Goal: Task Accomplishment & Management: Manage account settings

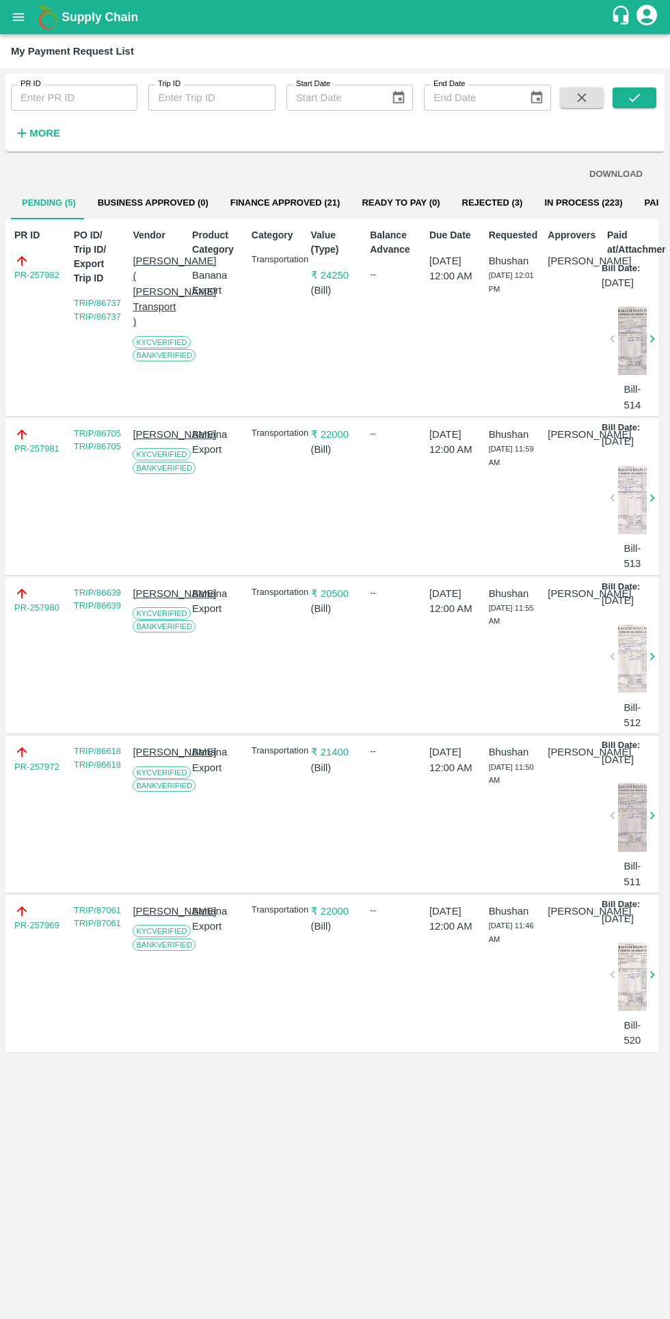
click at [285, 201] on button "Finance Approved (21)" at bounding box center [285, 203] width 132 height 33
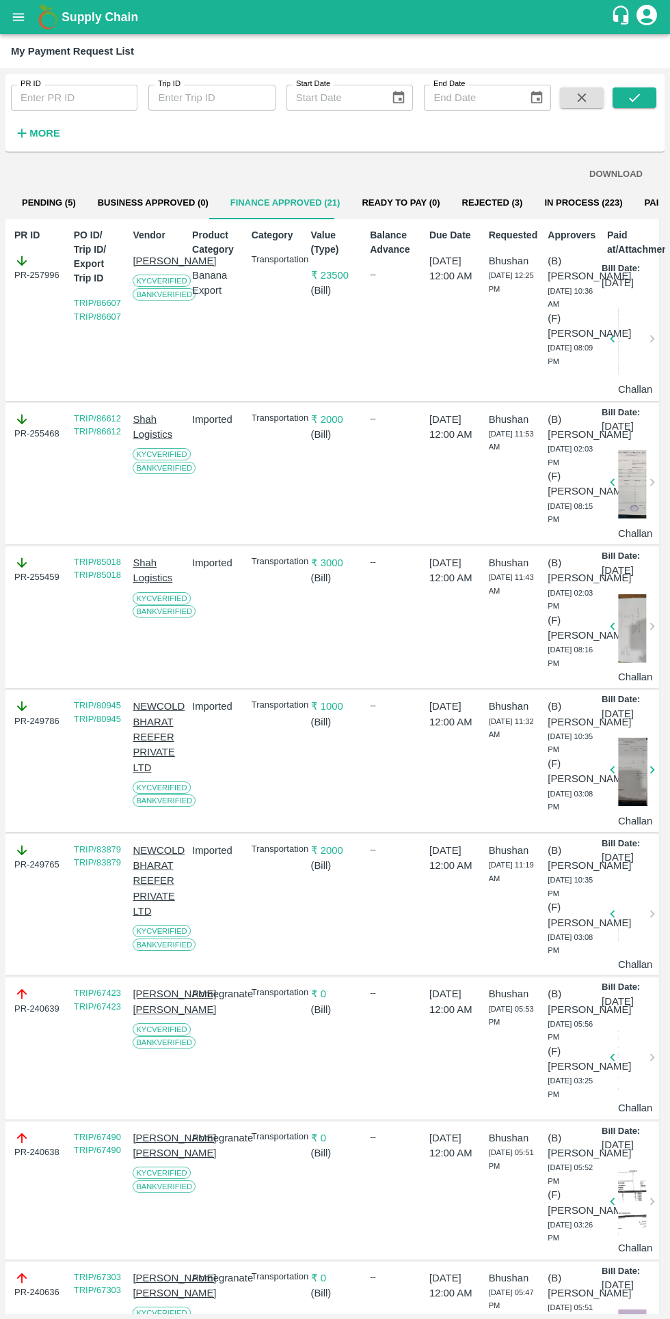
click at [49, 137] on strong "More" at bounding box center [44, 133] width 31 height 11
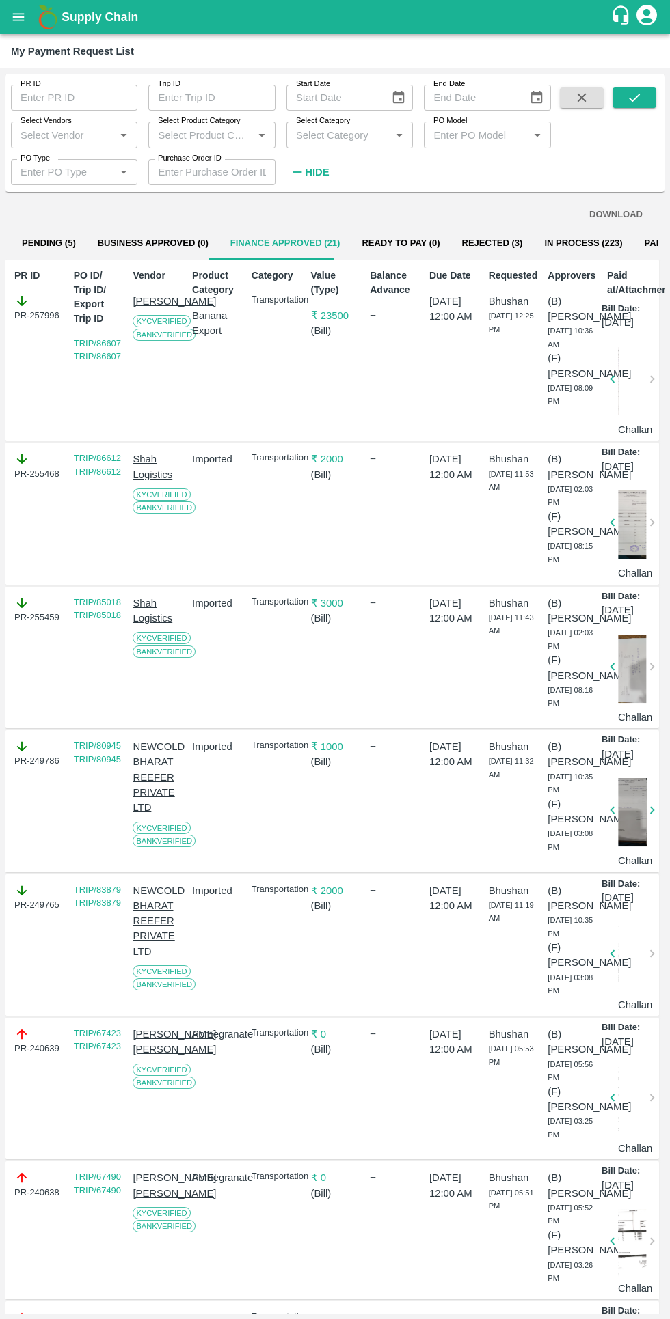
click at [326, 135] on input "Select Category" at bounding box center [338, 135] width 96 height 18
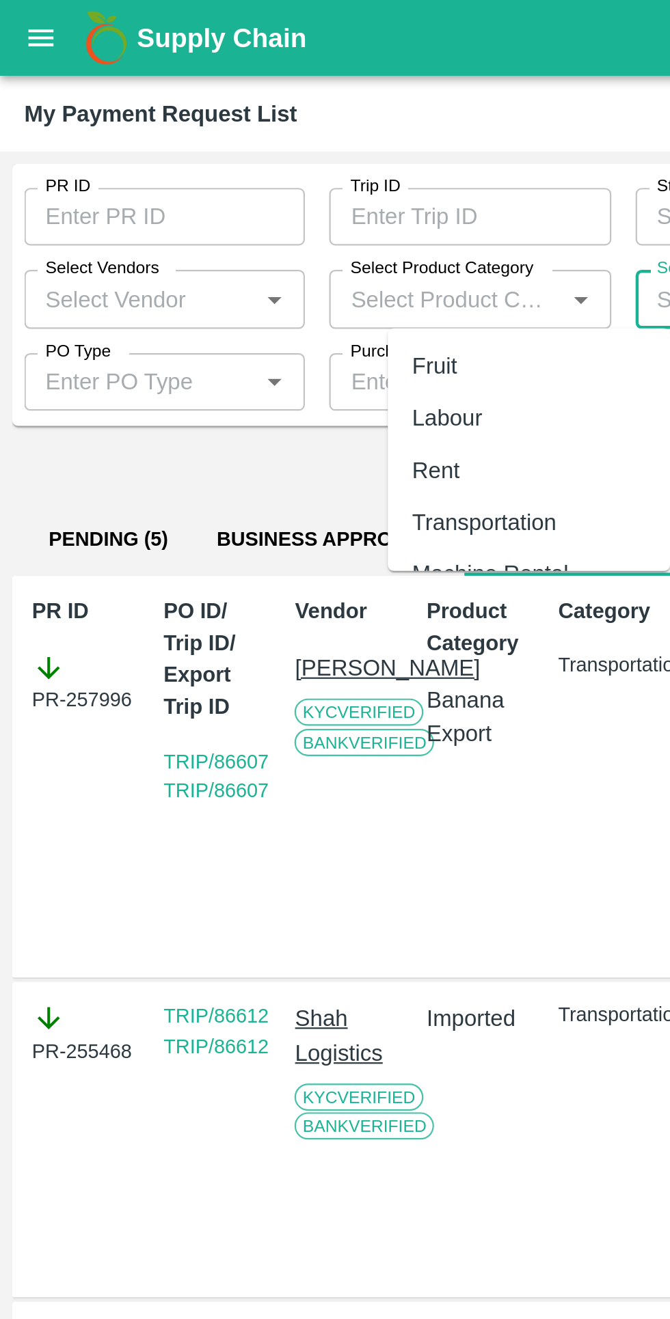
click at [51, 123] on label "Select Vendors" at bounding box center [45, 120] width 51 height 11
click at [51, 126] on input "Select Vendors" at bounding box center [63, 135] width 96 height 18
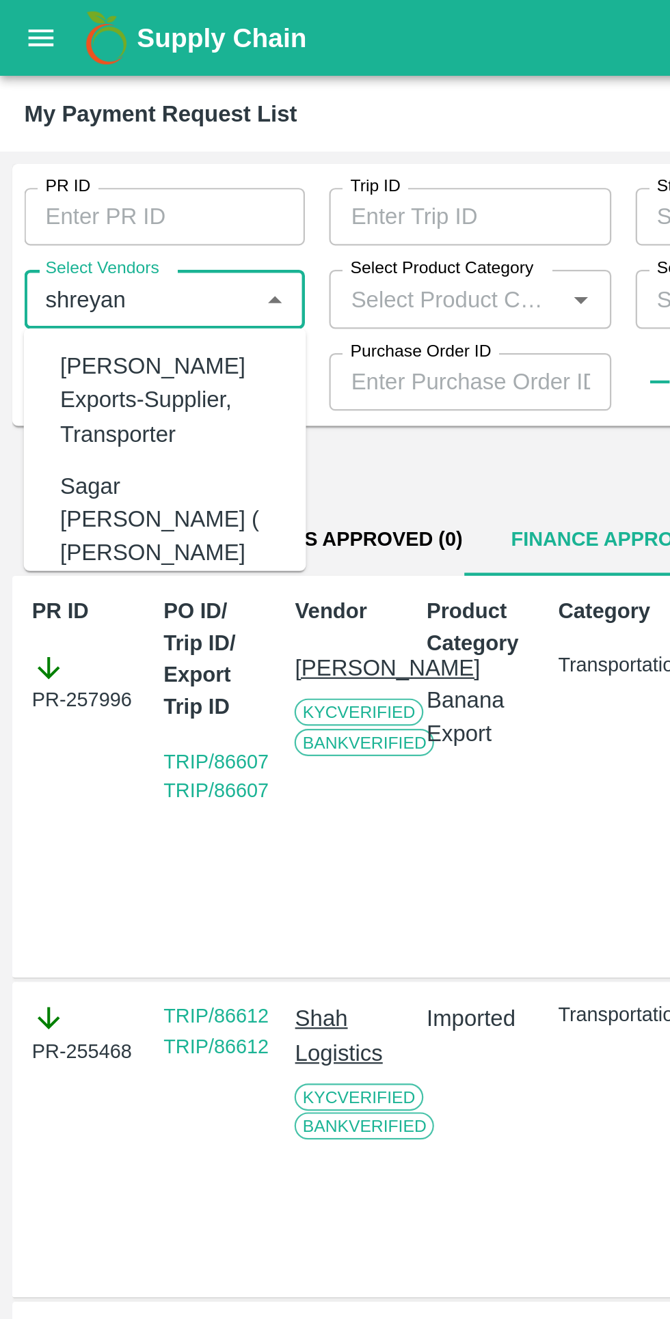
click at [58, 171] on div "[PERSON_NAME] Exports-Supplier, Transporter" at bounding box center [77, 181] width 100 height 46
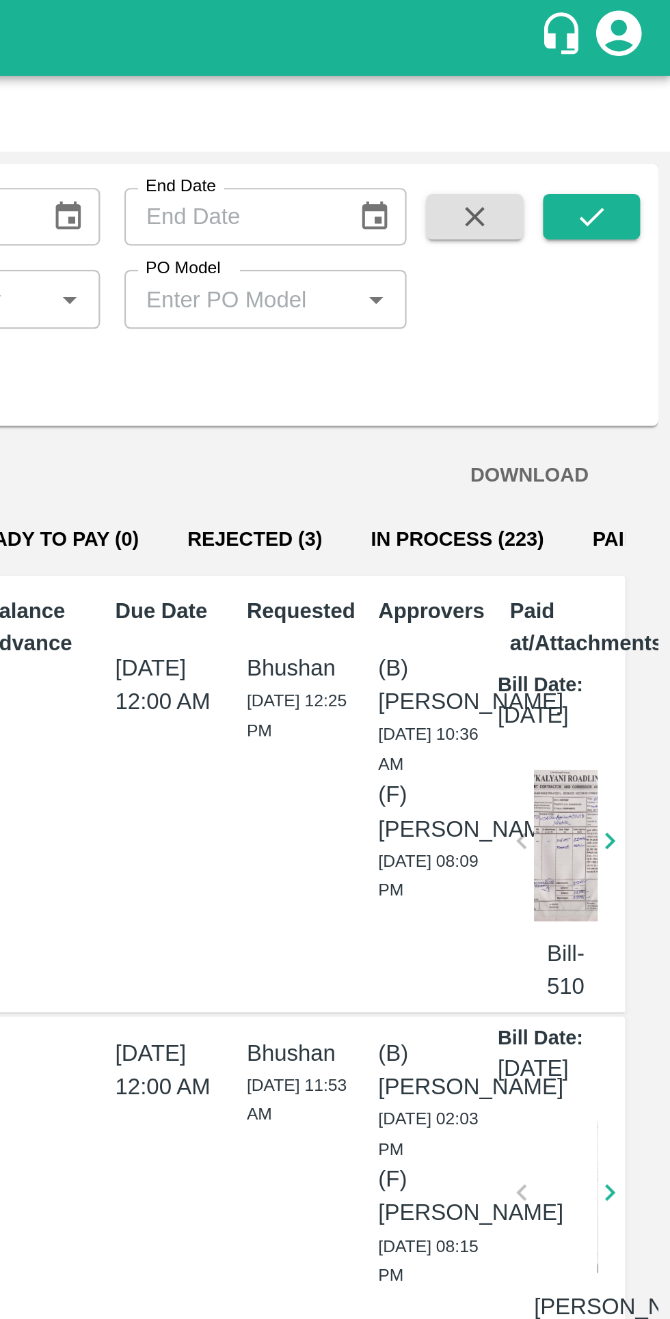
type input "[PERSON_NAME] Exports-Supplier, Transporter"
click at [625, 95] on button "submit" at bounding box center [634, 97] width 44 height 20
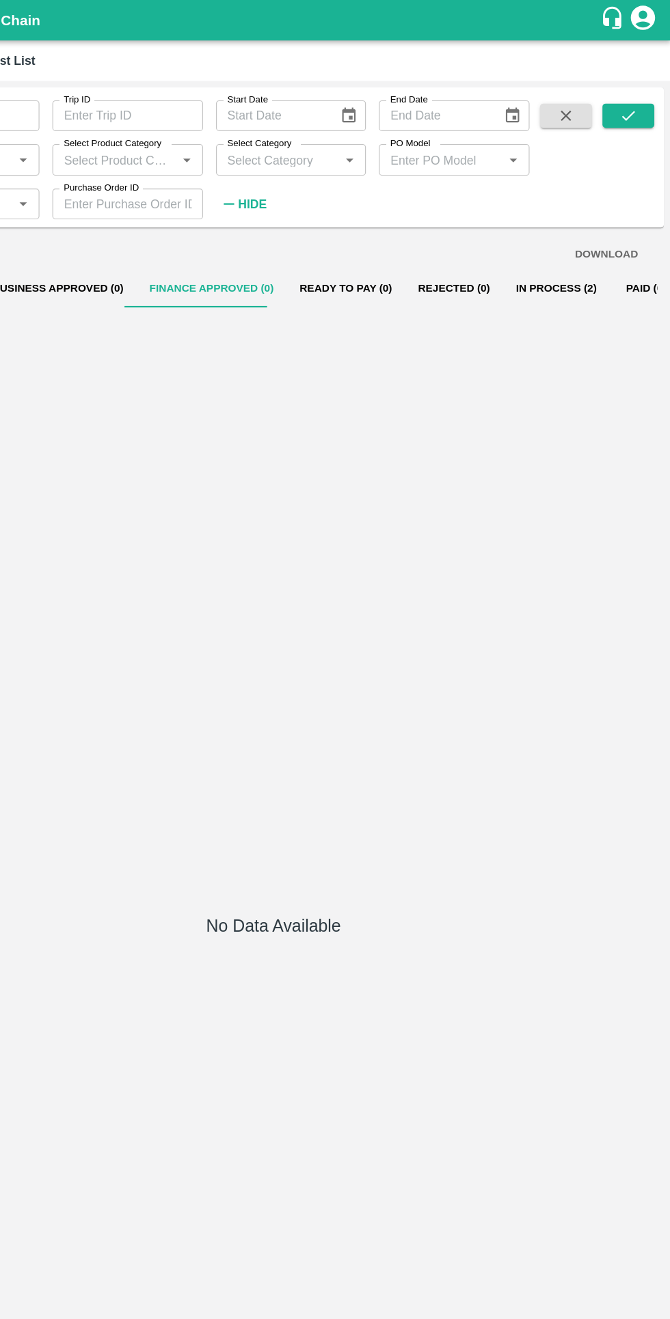
click at [540, 246] on button "In Process (2)" at bounding box center [573, 243] width 90 height 33
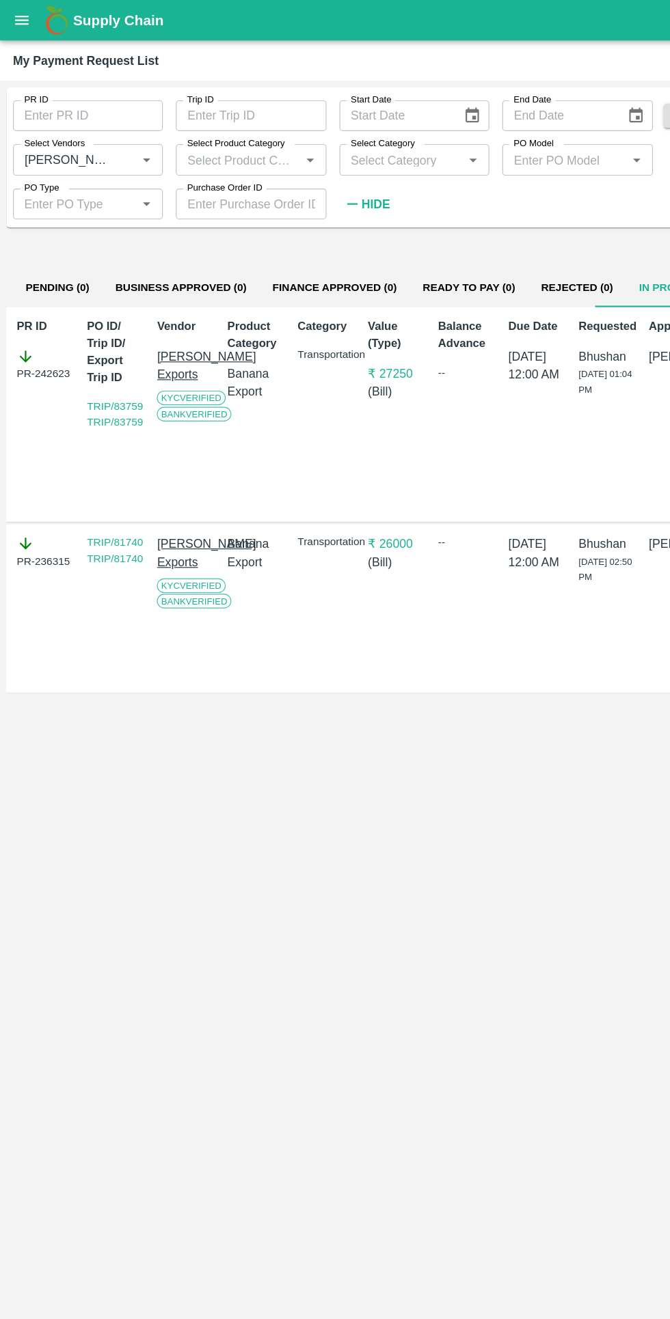
scroll to position [0, 10]
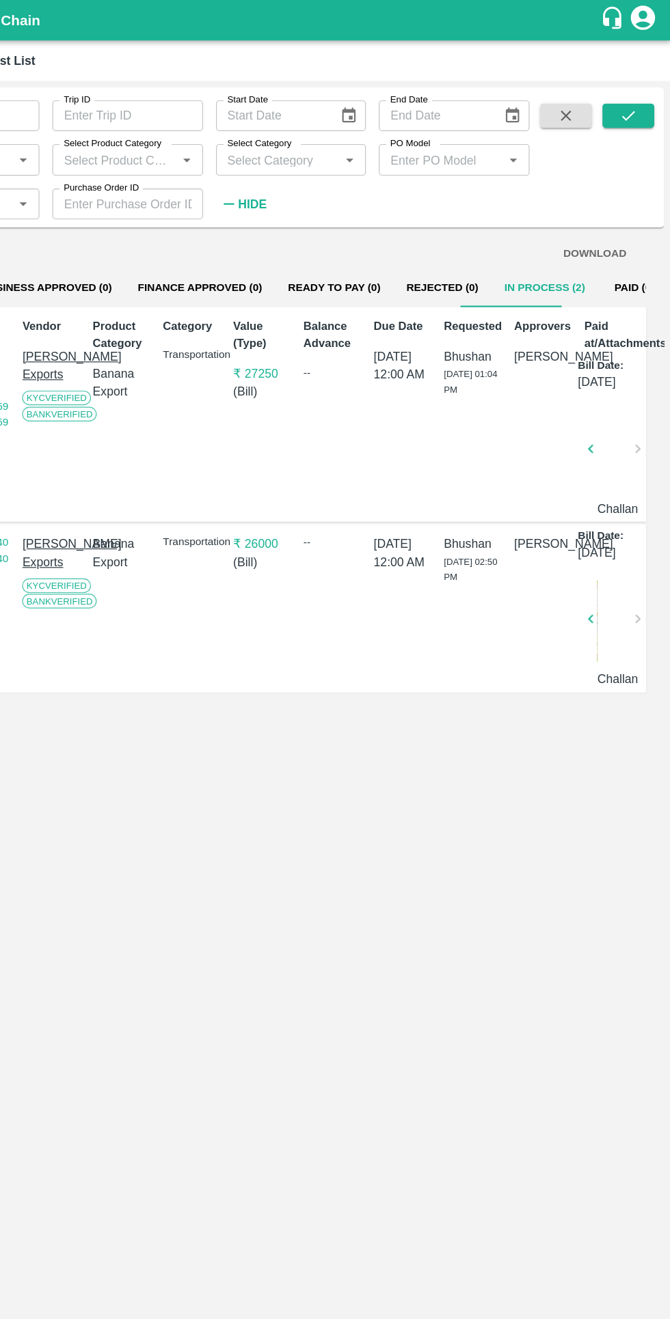
click at [621, 417] on div at bounding box center [622, 383] width 29 height 72
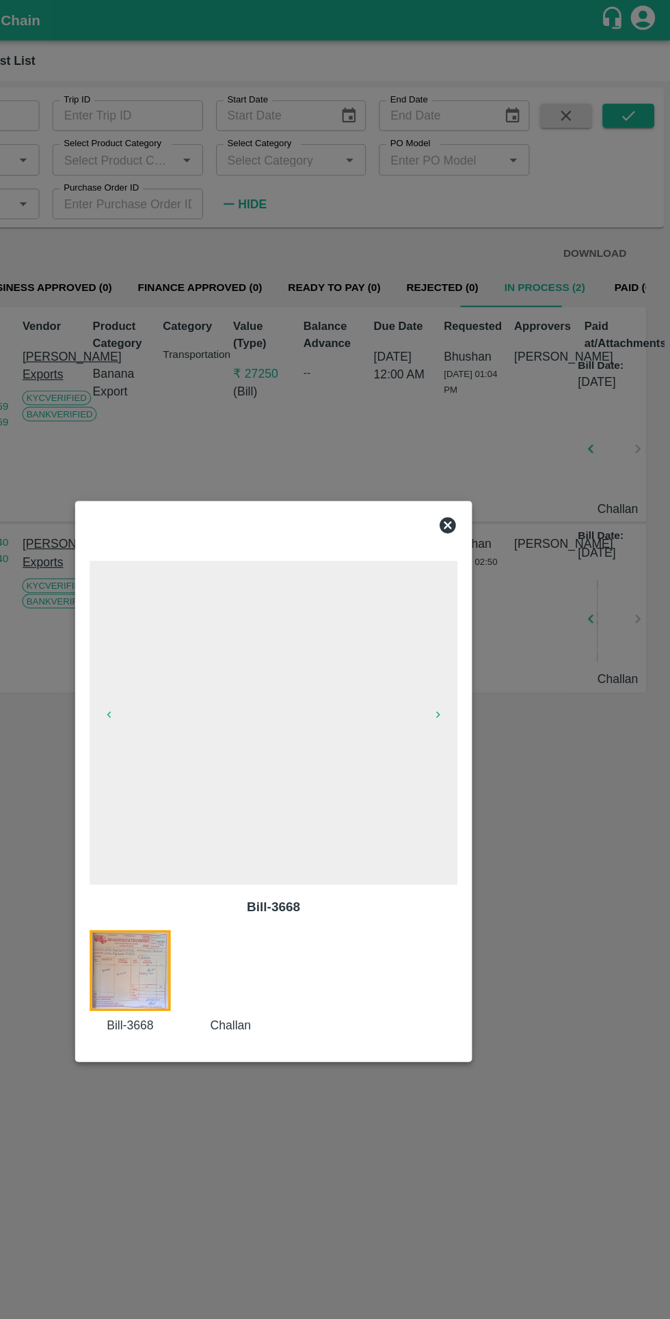
click at [309, 823] on div at bounding box center [306, 829] width 85 height 88
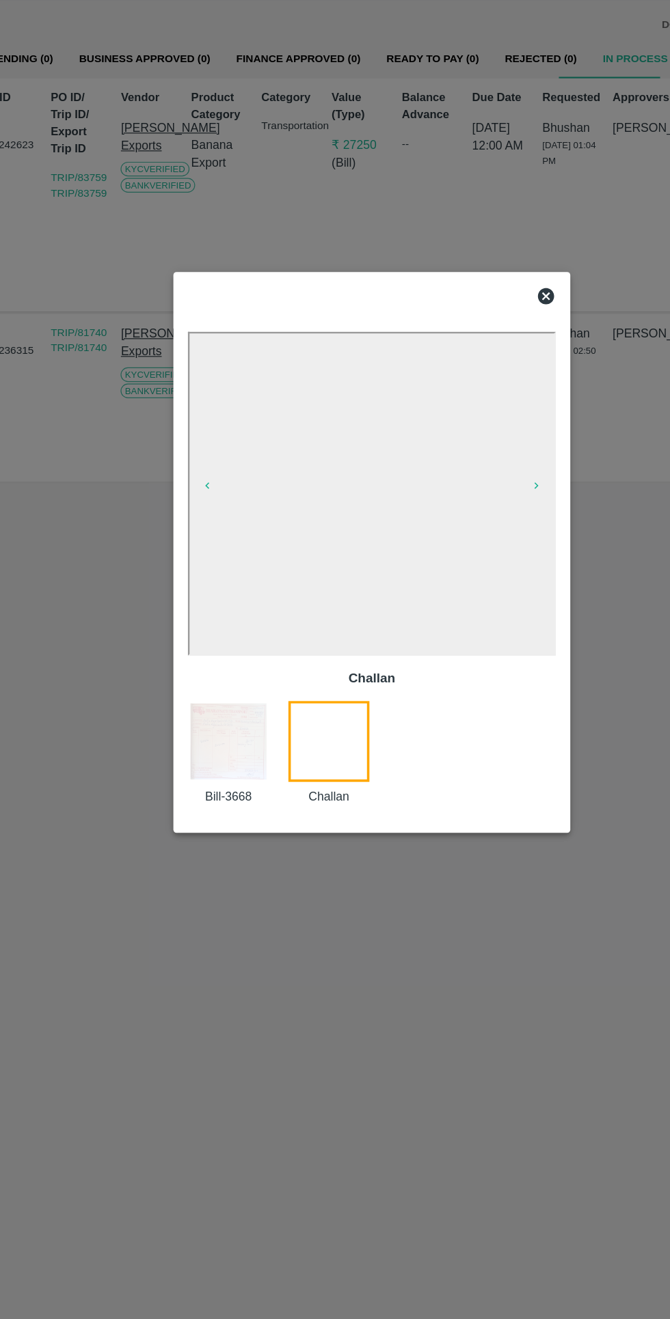
scroll to position [0, 0]
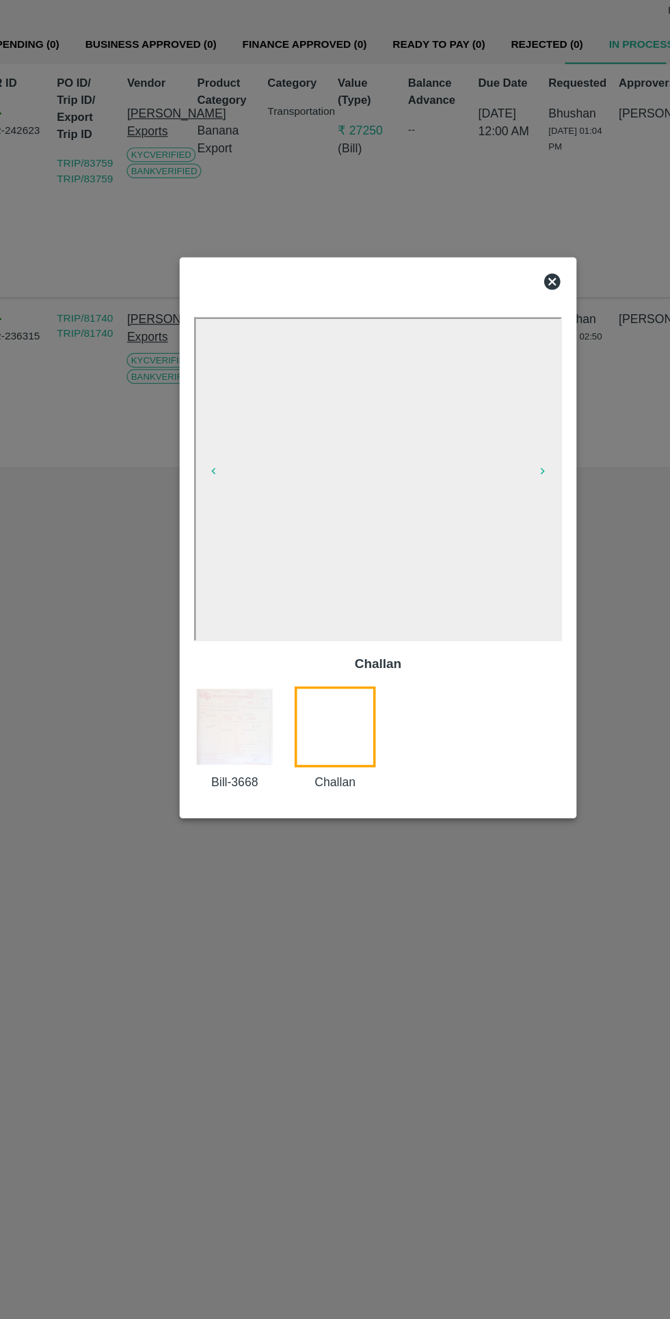
click at [488, 445] on icon at bounding box center [481, 443] width 16 height 16
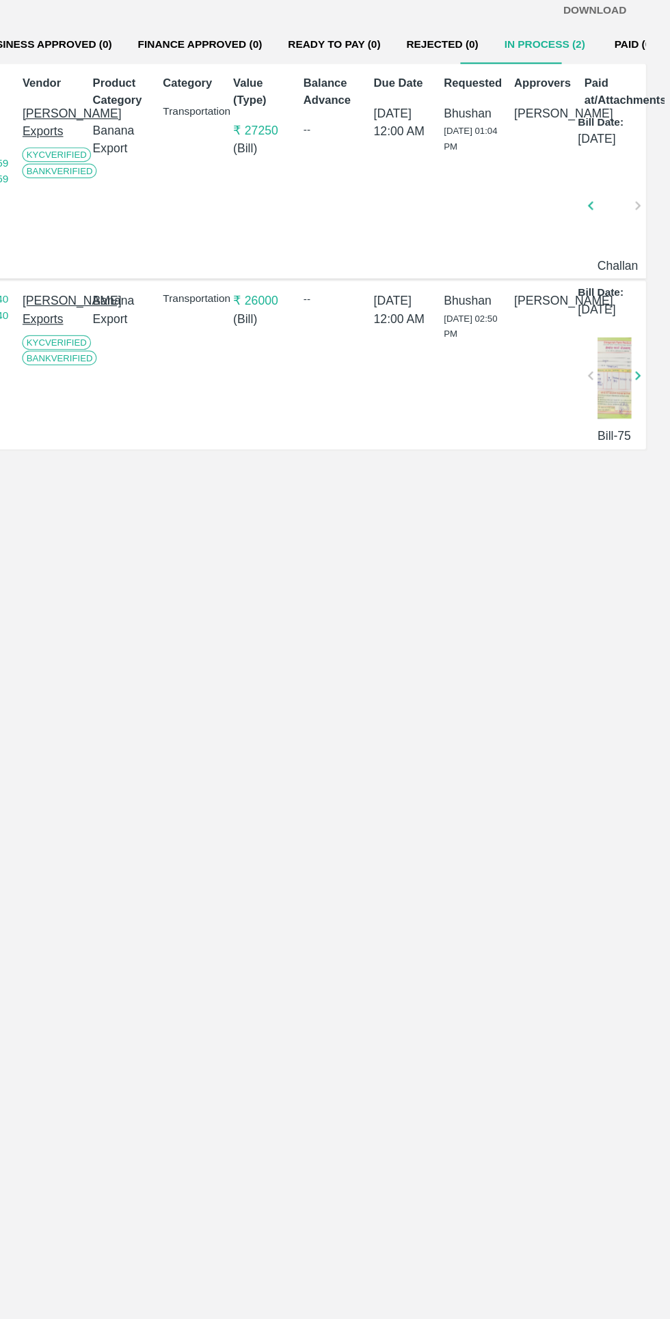
click at [318, 318] on p "₹ 27250" at bounding box center [325, 315] width 49 height 15
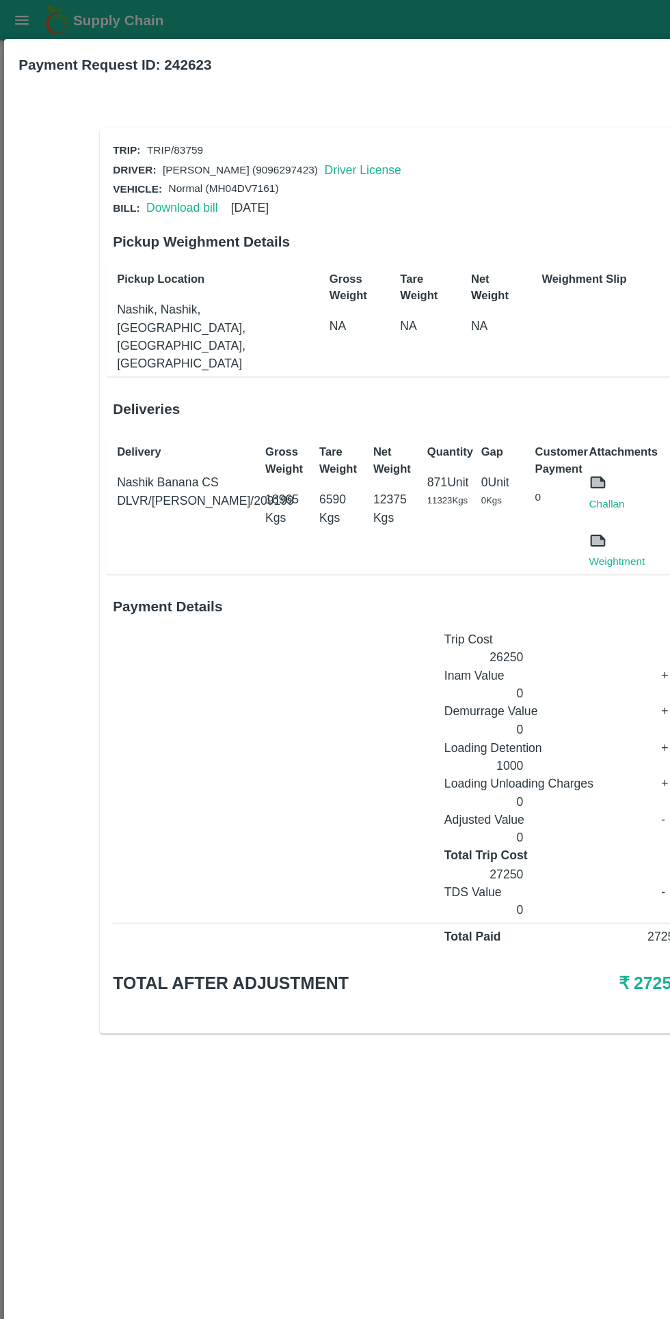
click at [157, 174] on link "Download bill" at bounding box center [154, 175] width 60 height 11
click at [249, 28] on div at bounding box center [335, 659] width 670 height 1319
